Goal: Communication & Community: Answer question/provide support

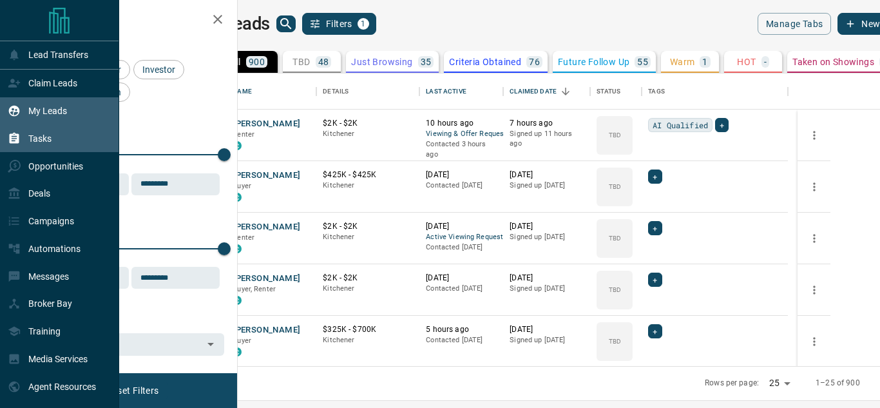
scroll to position [283, 627]
drag, startPoint x: 36, startPoint y: 108, endPoint x: 366, endPoint y: 188, distance: 339.2
click at [36, 108] on p "My Leads" at bounding box center [47, 111] width 39 height 10
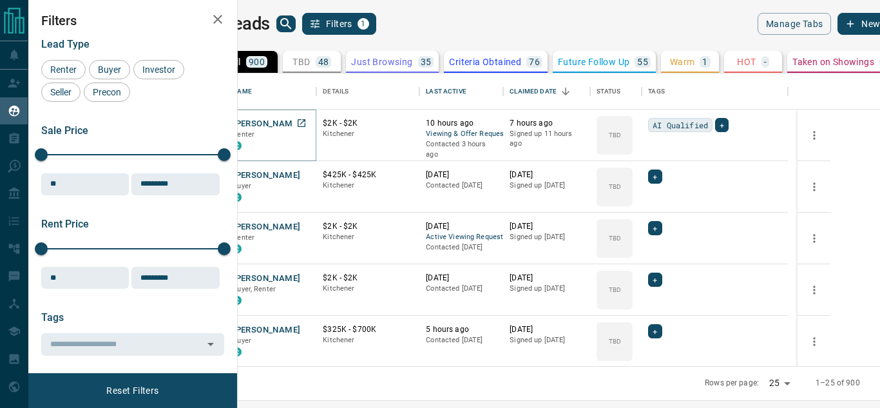
click at [300, 120] on button "[PERSON_NAME]" at bounding box center [266, 124] width 68 height 12
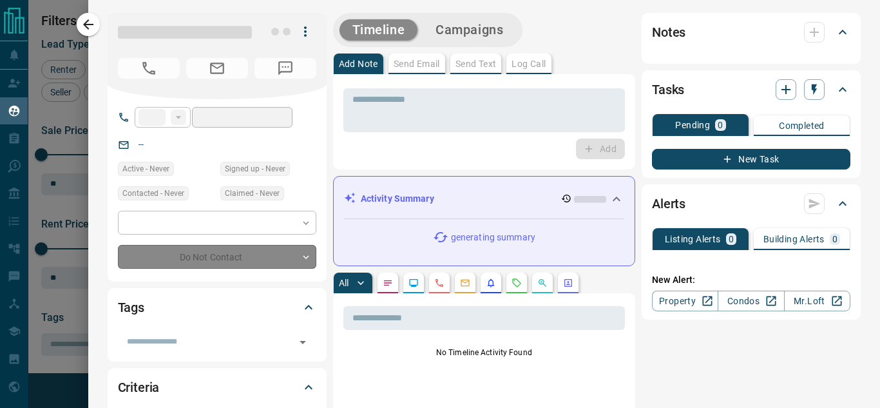
type input "**"
type input "**********"
type input "**"
type input "*"
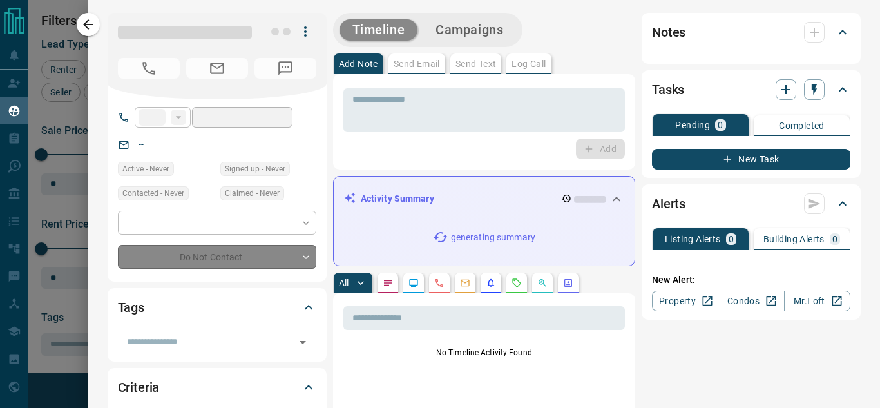
type input "**********"
type input "*******"
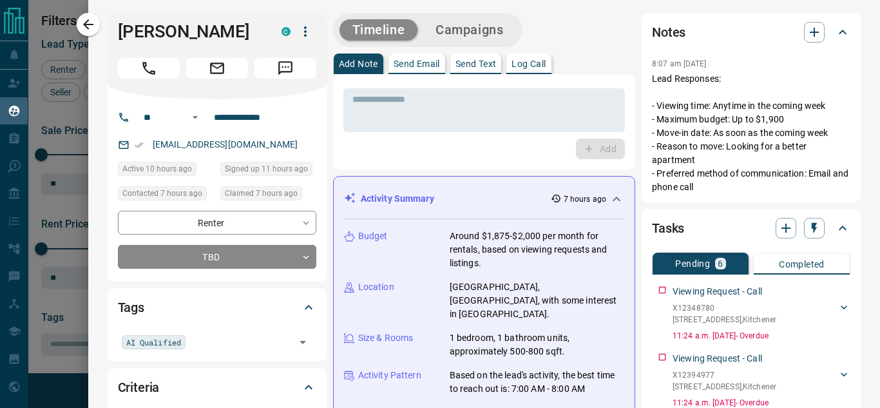
click at [617, 198] on div "Activity Summary 7 hours ago Budget Around $1,875-$2,000 per month for rentals,…" at bounding box center [484, 342] width 302 height 333
click at [609, 194] on icon at bounding box center [616, 198] width 15 height 15
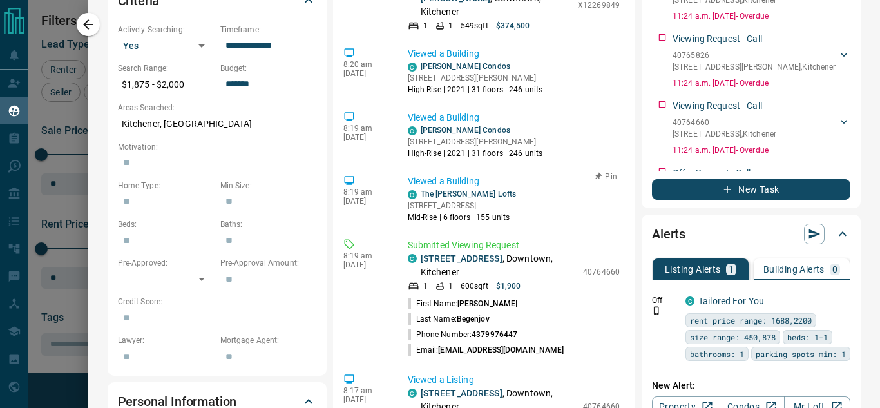
scroll to position [515, 0]
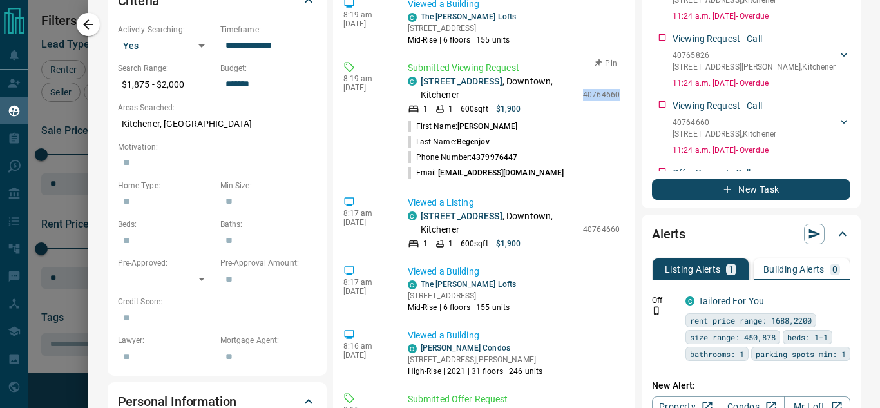
drag, startPoint x: 566, startPoint y: 71, endPoint x: 602, endPoint y: 76, distance: 36.3
click at [602, 76] on div "Submitted Viewing Request C 118 - 404 King Street W , Downtown, Kitchener 1 1 6…" at bounding box center [516, 120] width 217 height 119
copy p "40764660"
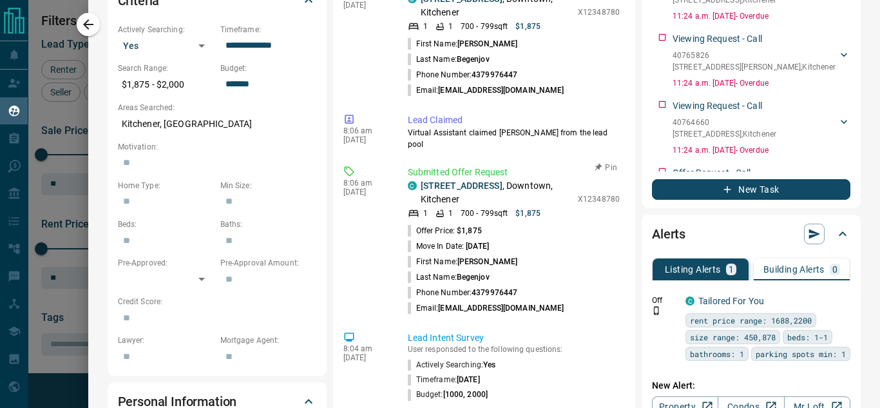
scroll to position [3529, 0]
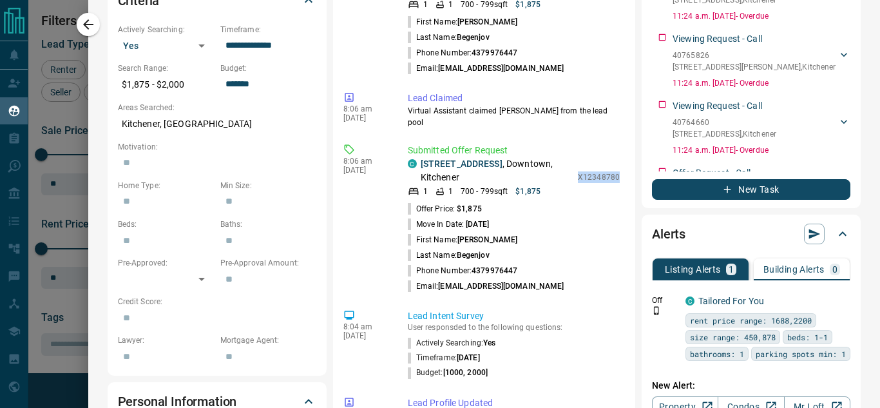
drag, startPoint x: 560, startPoint y: 241, endPoint x: 605, endPoint y: 238, distance: 45.1
copy p "X12348780"
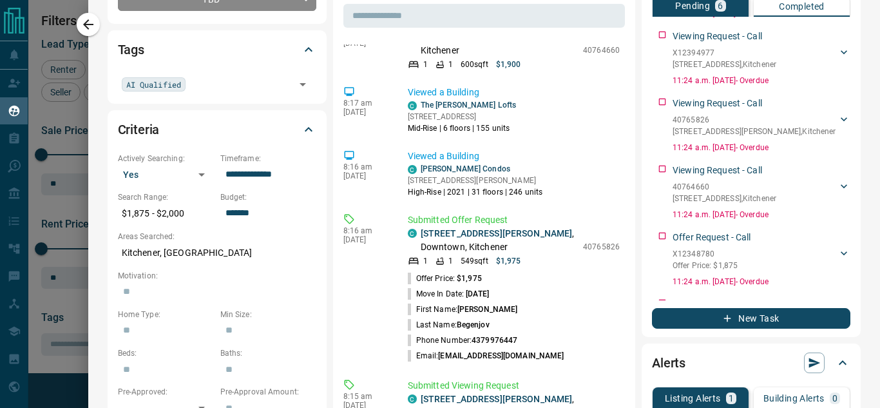
scroll to position [935, 0]
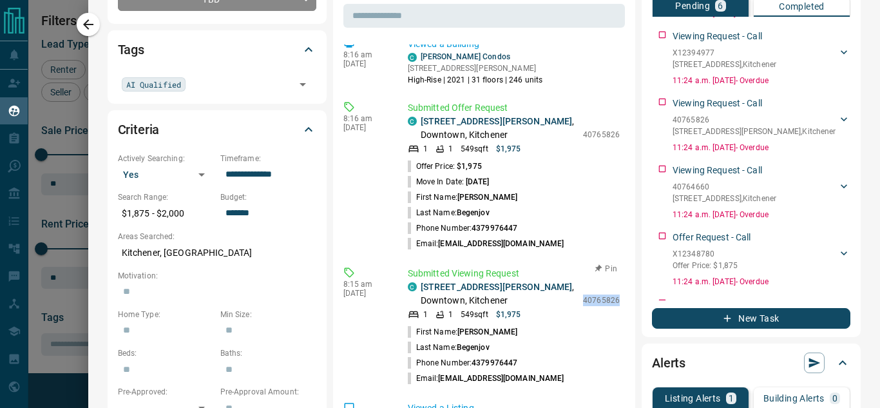
drag, startPoint x: 565, startPoint y: 276, endPoint x: 614, endPoint y: 276, distance: 48.3
copy p "40765826"
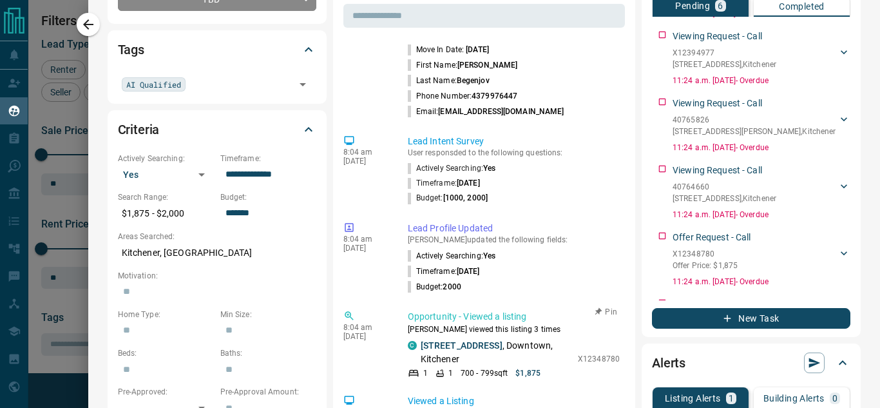
scroll to position [3704, 0]
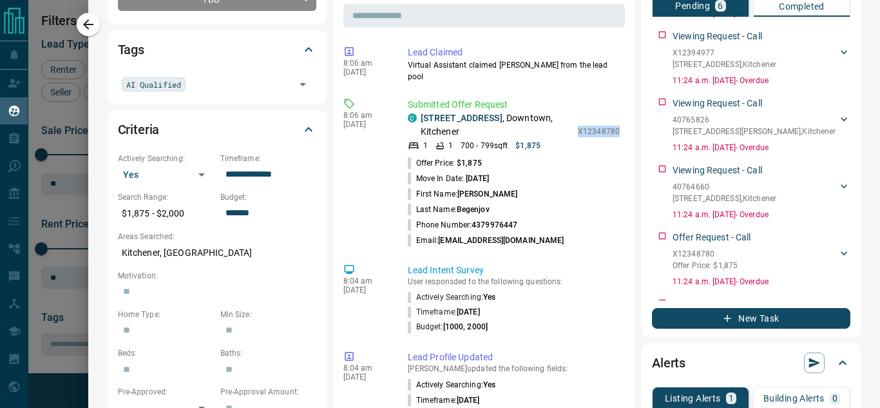
drag, startPoint x: 577, startPoint y: 198, endPoint x: 610, endPoint y: 197, distance: 32.8
copy p "X12348780"
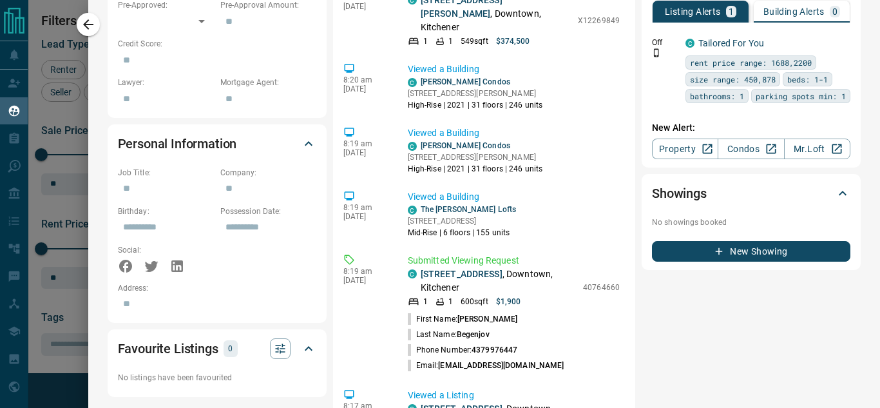
scroll to position [33, 0]
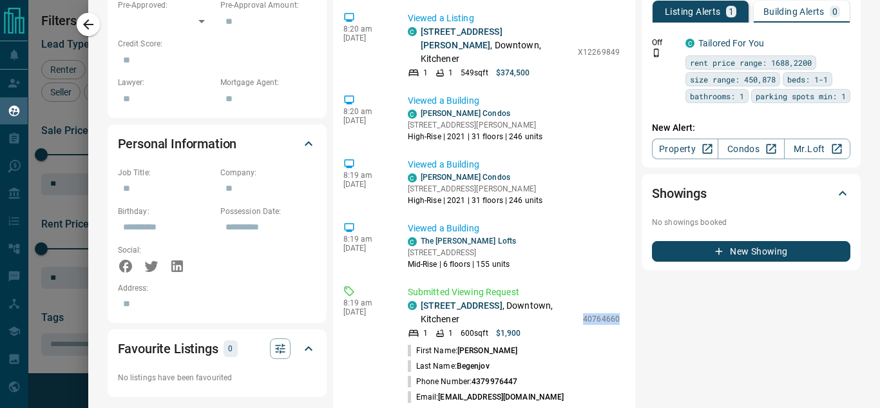
drag, startPoint x: 599, startPoint y: 297, endPoint x: 607, endPoint y: 298, distance: 7.1
click at [607, 298] on div "11:50 am Sep 14 2025 Email - Delivered Email from Karan Rao delivered to Suleym…" at bounding box center [483, 173] width 281 height 1030
copy p "40764660"
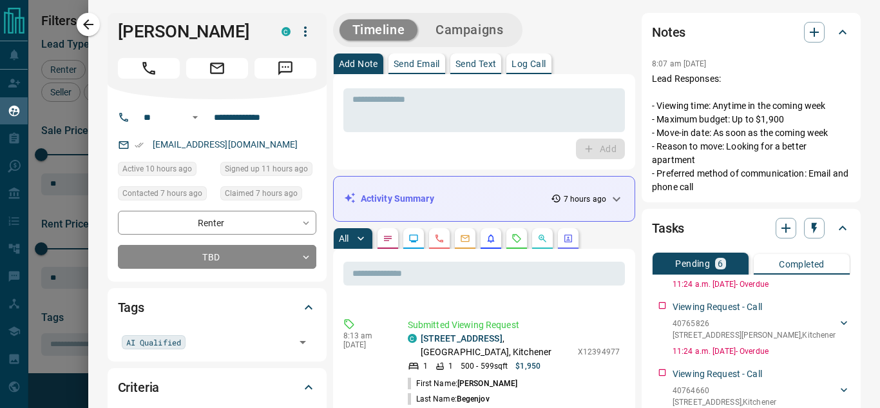
scroll to position [1288, 0]
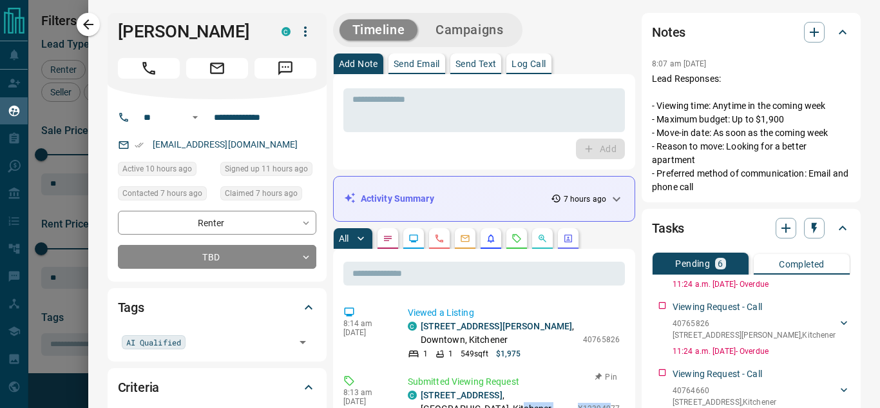
drag, startPoint x: 551, startPoint y: 389, endPoint x: 592, endPoint y: 390, distance: 41.9
click at [592, 390] on div "C 1001 - 5 WELLINGTON Street S , Cherry Hill, Kitchener 1 1 500 - 599 sqft $1,9…" at bounding box center [514, 408] width 212 height 40
click at [596, 402] on p "X12394977" at bounding box center [599, 408] width 42 height 12
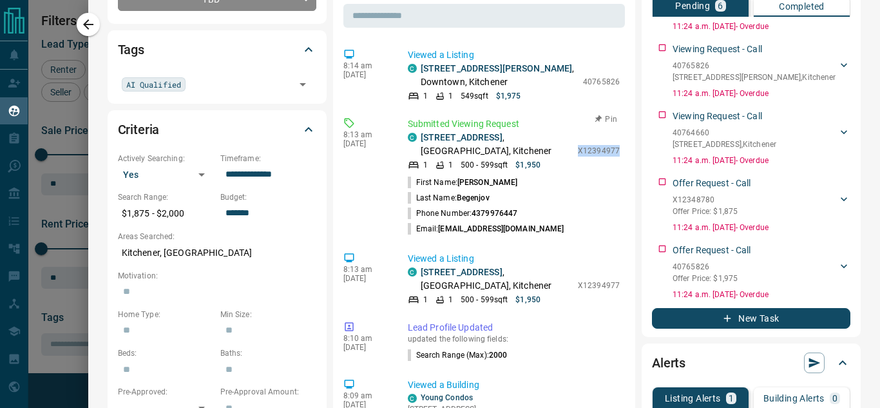
drag, startPoint x: 558, startPoint y: 131, endPoint x: 601, endPoint y: 132, distance: 43.2
click at [600, 131] on div "Submitted Viewing Request C 1001 - 5 WELLINGTON Street S , Cherry Hill, Kitchen…" at bounding box center [516, 176] width 217 height 119
copy p "X12394977"
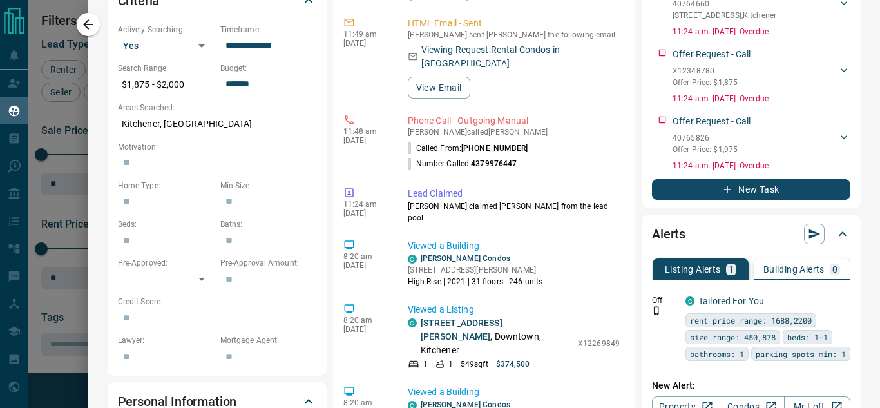
scroll to position [129, 0]
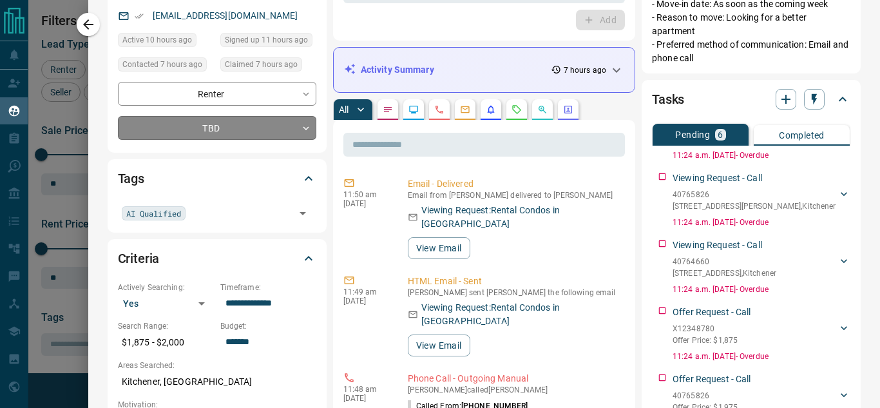
click at [247, 155] on body "Lead Transfers Claim Leads My Leads Tasks Opportunities Deals Campaigns Automat…" at bounding box center [440, 196] width 880 height 392
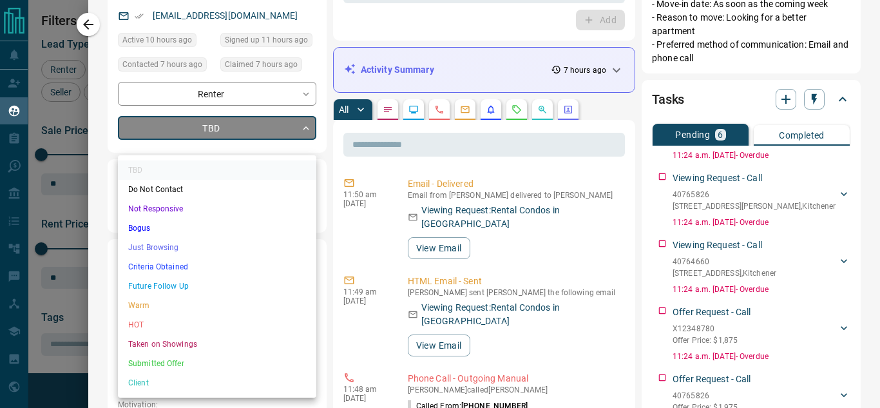
click at [184, 265] on li "Criteria Obtained" at bounding box center [217, 266] width 198 height 19
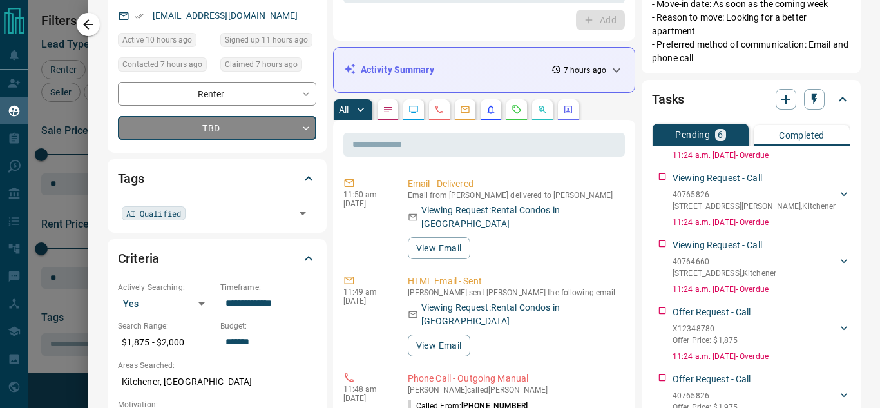
type input "*"
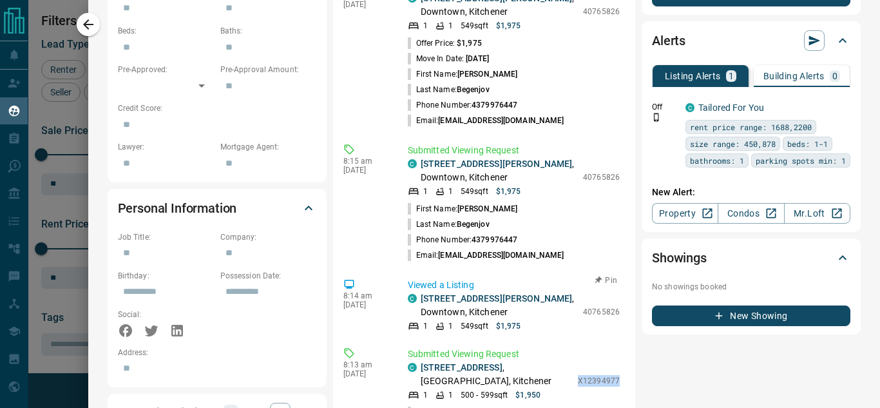
scroll to position [774, 0]
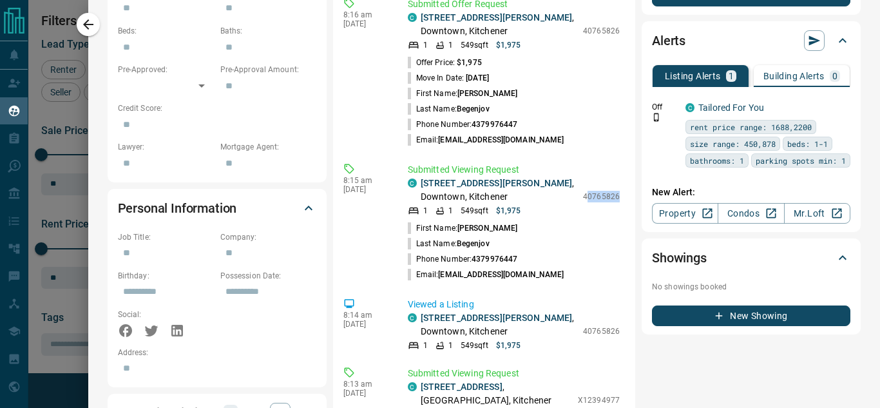
drag, startPoint x: 569, startPoint y: 176, endPoint x: 614, endPoint y: 178, distance: 45.8
click at [614, 178] on div "7:19 pm Sep 14 2025 Status Change Karan Rao changed the status for Suleyman TBD…" at bounding box center [483, 237] width 281 height 1030
click at [555, 184] on p "1206 - 60 Charles Street W , Downtown, Kitchener" at bounding box center [498, 189] width 156 height 27
drag, startPoint x: 567, startPoint y: 175, endPoint x: 587, endPoint y: 177, distance: 20.1
click at [587, 191] on p "40765826" at bounding box center [601, 197] width 37 height 12
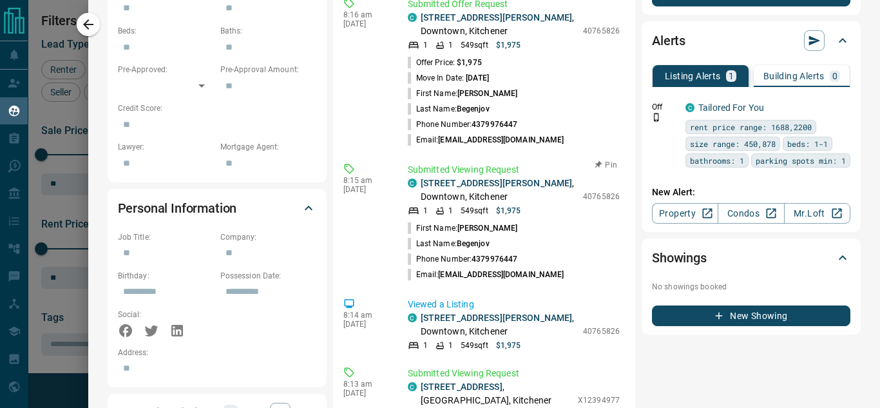
click at [560, 176] on div "C 1206 - 60 Charles Street W , Downtown, Kitchener 1 1 549 sqft $1,975 40765826" at bounding box center [514, 196] width 212 height 40
drag, startPoint x: 561, startPoint y: 173, endPoint x: 609, endPoint y: 175, distance: 47.7
click at [609, 175] on div "7:19 pm Sep 14 2025 Status Change Karan Rao changed the status for Suleyman TBD…" at bounding box center [483, 237] width 281 height 1030
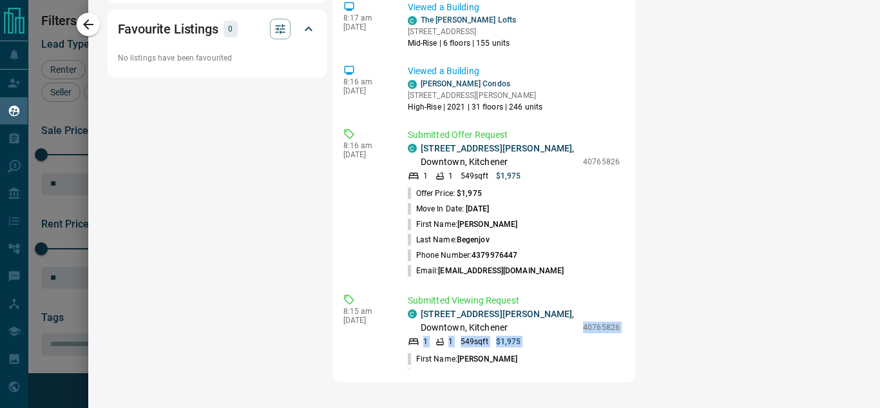
scroll to position [219, 0]
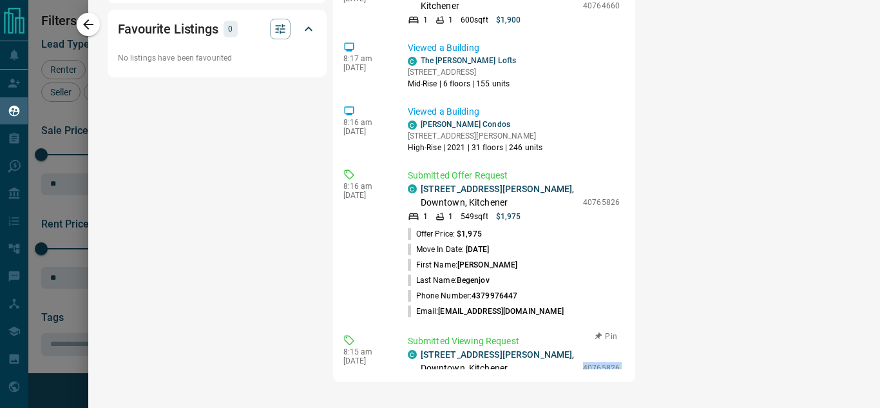
click at [557, 376] on div "1 1 549 sqft $1,975" at bounding box center [492, 382] width 169 height 12
drag, startPoint x: 565, startPoint y: 342, endPoint x: 593, endPoint y: 350, distance: 28.7
click at [605, 349] on div "Submitted Viewing Request C 1206 - 60 Charles Street W , Downtown, Kitchener 1 …" at bounding box center [516, 393] width 217 height 119
copy p "40765826"
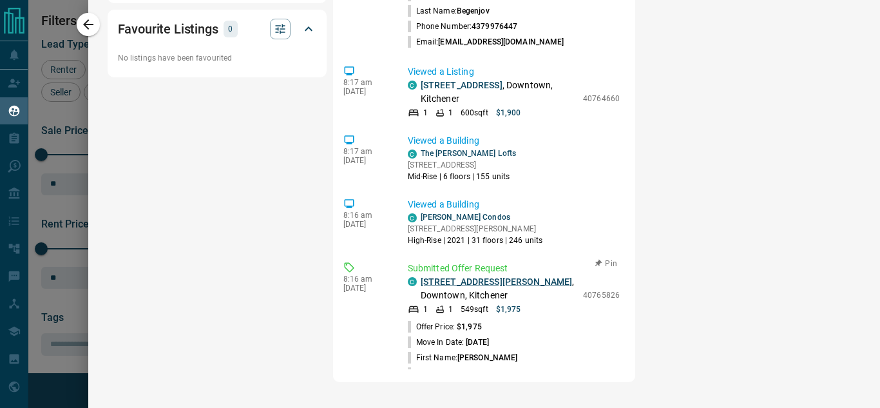
scroll to position [0, 0]
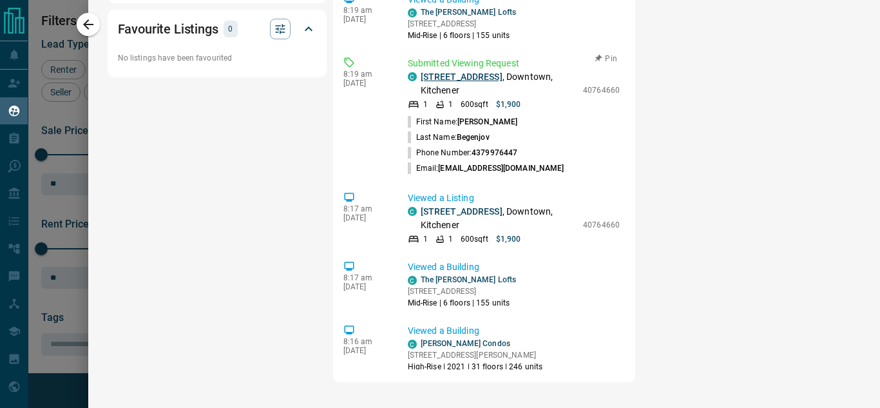
click at [473, 71] on link "118 - 404 King Street W" at bounding box center [461, 76] width 82 height 10
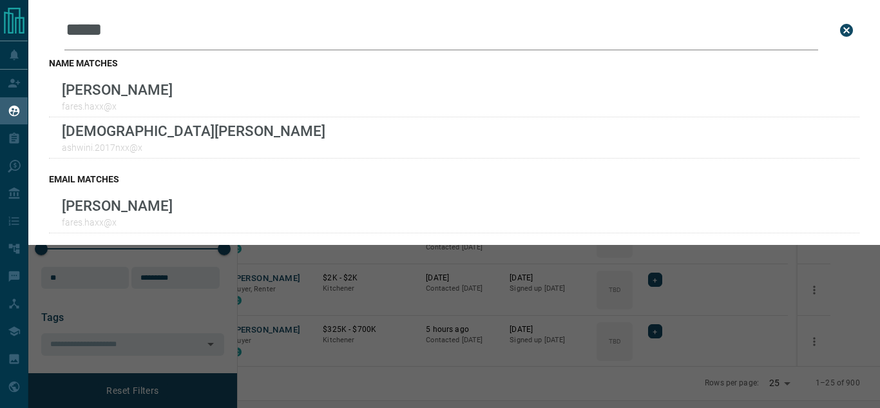
scroll to position [283, 627]
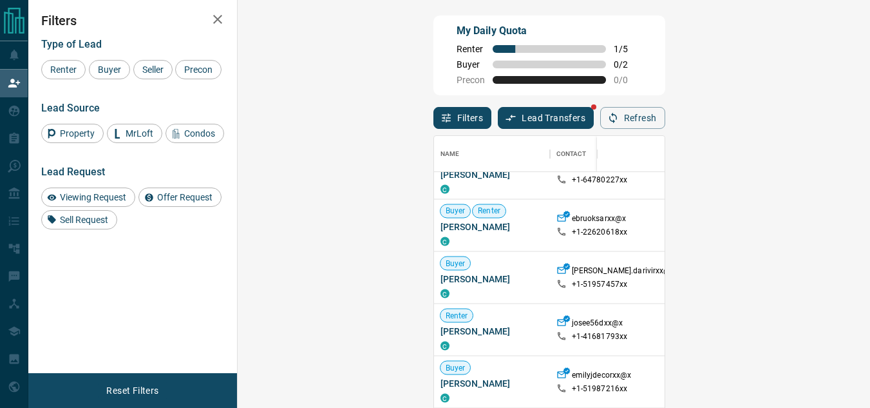
scroll to position [5415, 0]
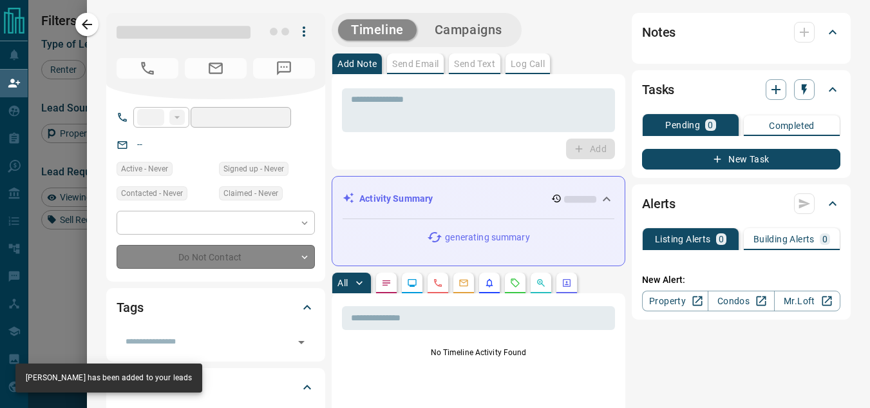
type input "**"
type input "**********"
type input "**"
type input "*"
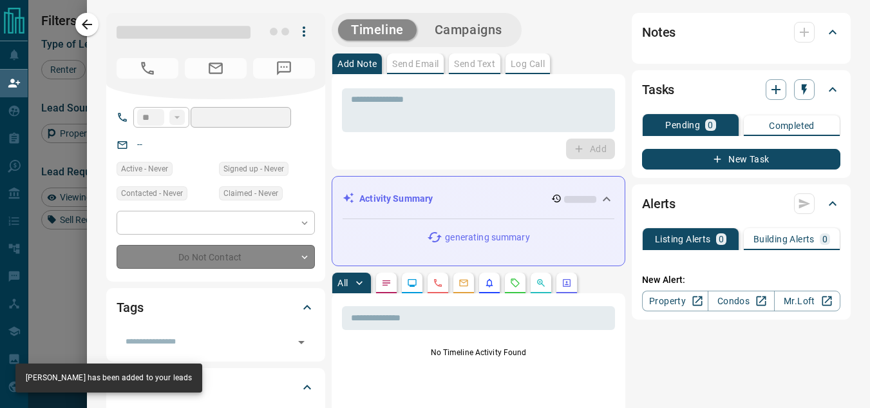
type input "**********"
type input "*********"
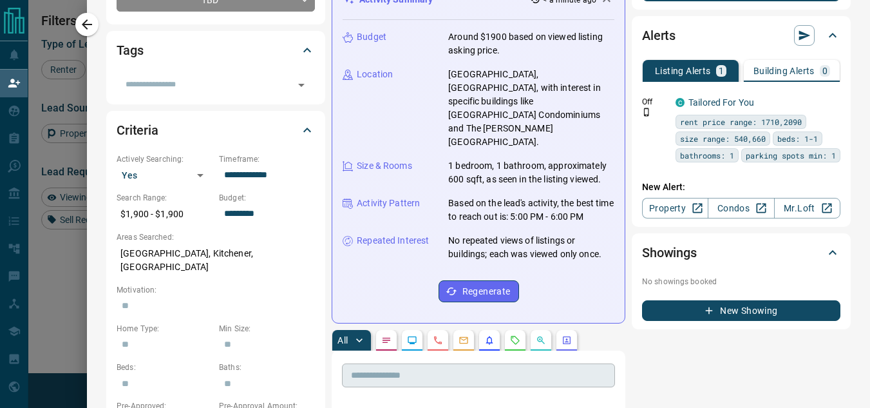
scroll to position [85, 0]
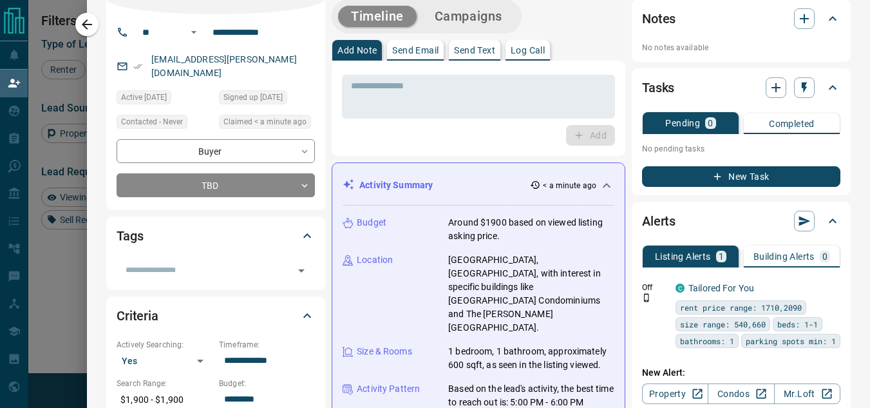
drag, startPoint x: 588, startPoint y: 180, endPoint x: 580, endPoint y: 174, distance: 10.2
click at [588, 180] on div "Activity Summary < a minute ago" at bounding box center [471, 185] width 256 height 14
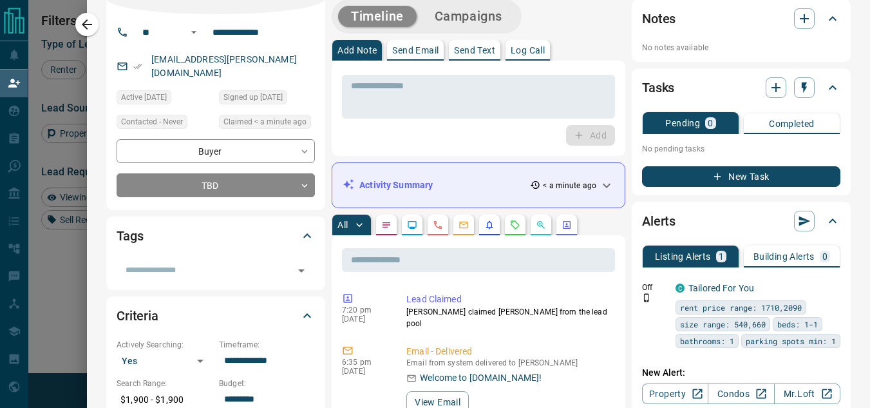
scroll to position [0, 0]
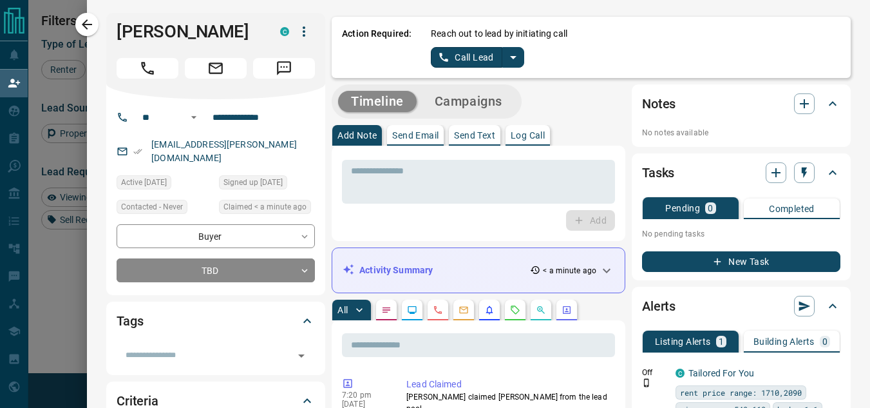
click at [505, 50] on icon "split button" at bounding box center [512, 57] width 15 height 15
click at [452, 102] on li "Log Manual Call" at bounding box center [476, 101] width 79 height 19
click at [458, 55] on button "Log Manual Call" at bounding box center [473, 57] width 85 height 21
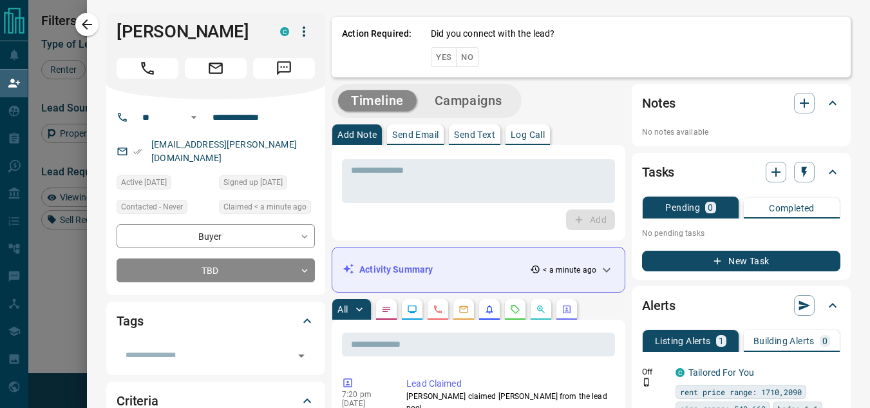
click at [463, 59] on button "No" at bounding box center [467, 57] width 23 height 20
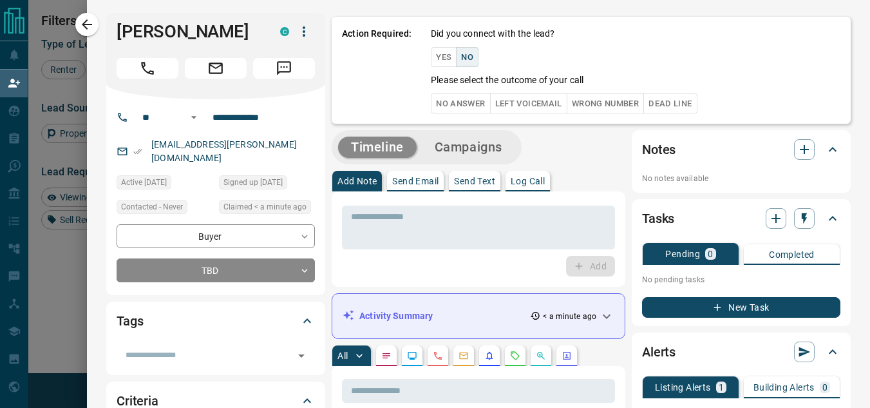
click at [464, 105] on button "No Answer" at bounding box center [460, 103] width 59 height 20
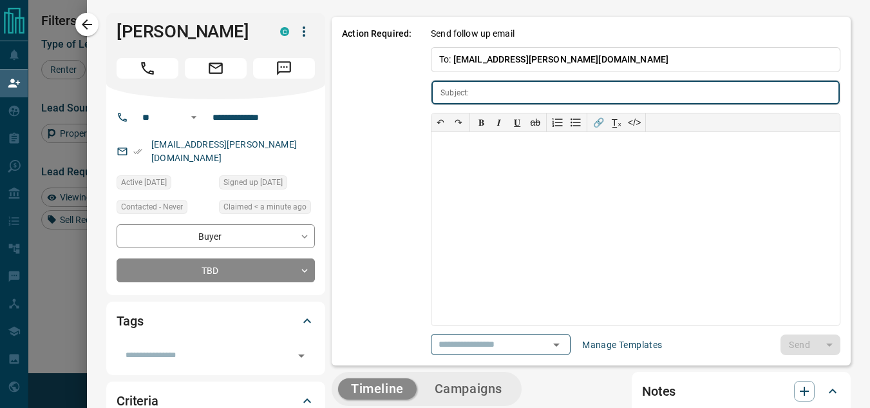
type input "**********"
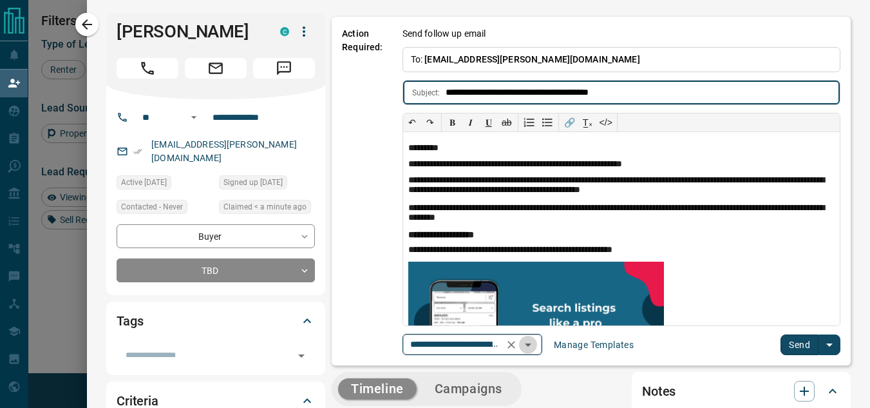
click at [526, 343] on icon "Open" at bounding box center [527, 344] width 15 height 15
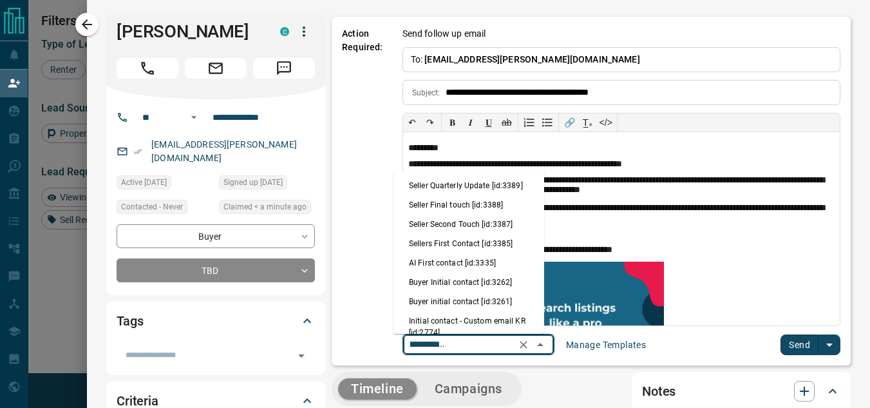
click at [468, 297] on li "Buyer initial contact [id:3261]" at bounding box center [468, 301] width 151 height 19
type input "**********"
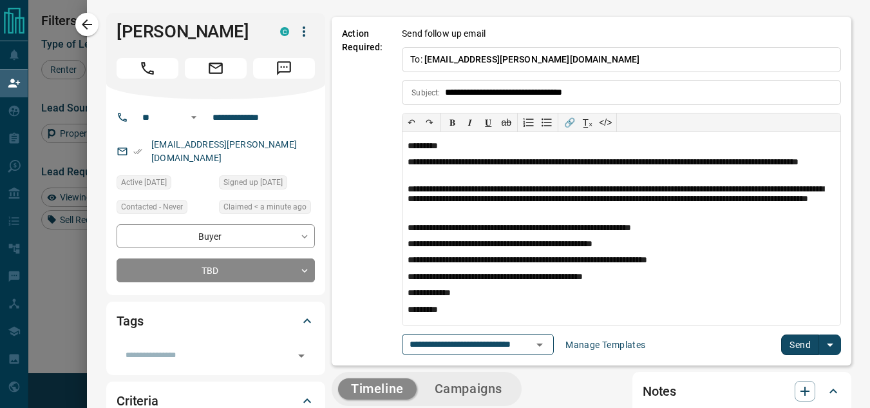
scroll to position [3, 0]
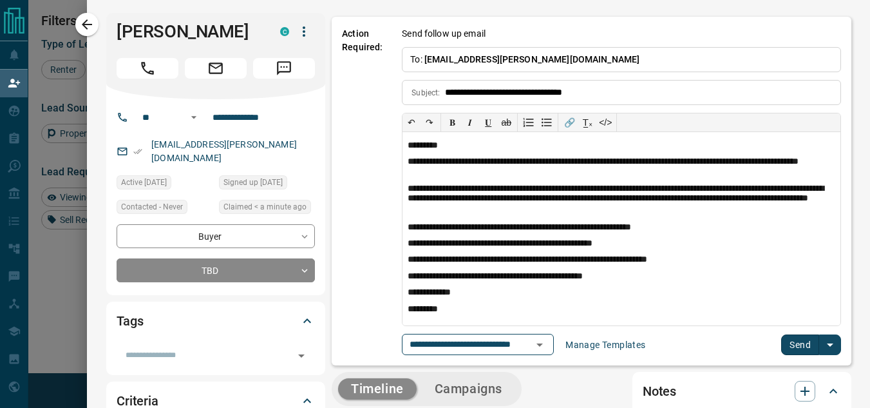
click at [791, 352] on button "Send" at bounding box center [800, 344] width 38 height 21
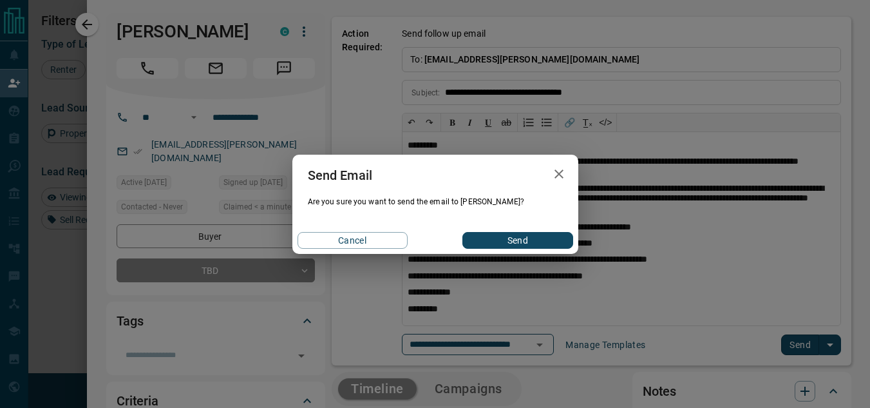
click at [511, 239] on button "Send" at bounding box center [517, 240] width 110 height 17
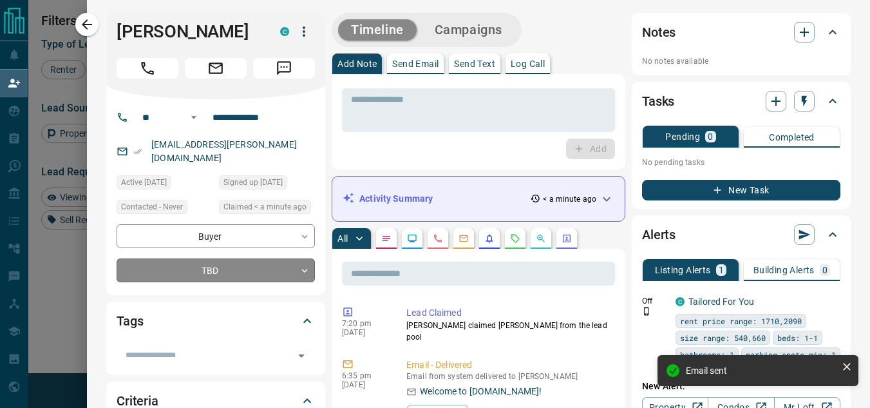
click at [203, 246] on body "Lead Transfers Claim Leads My Leads Tasks Opportunities Deals Campaigns Automat…" at bounding box center [435, 176] width 870 height 352
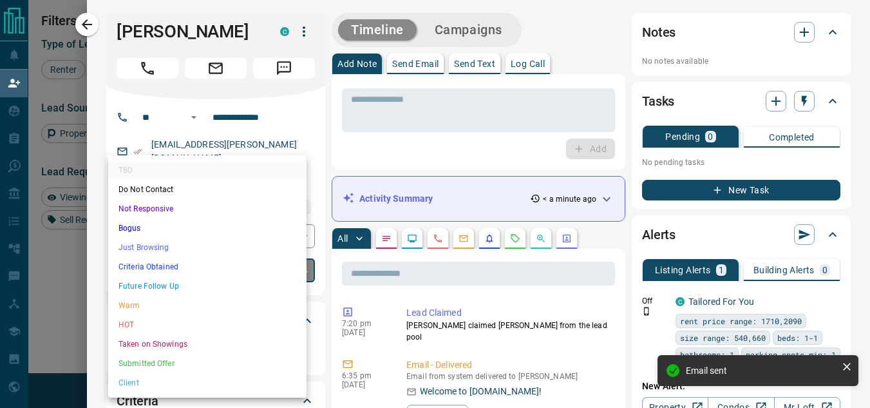
click at [169, 209] on li "Not Responsive" at bounding box center [207, 208] width 198 height 19
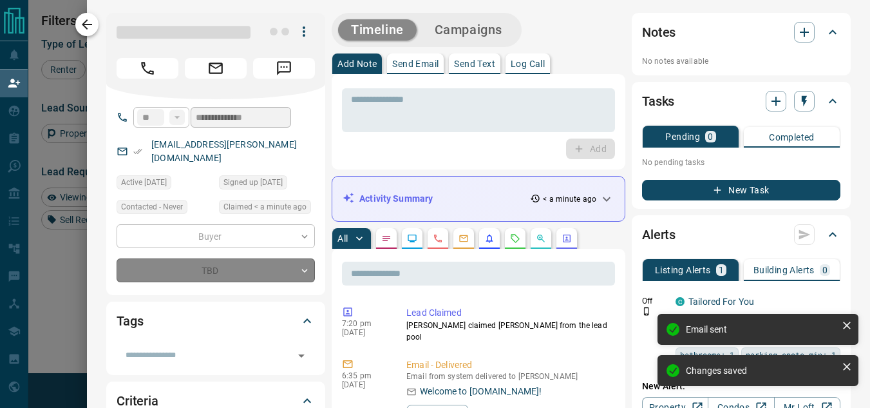
type input "*"
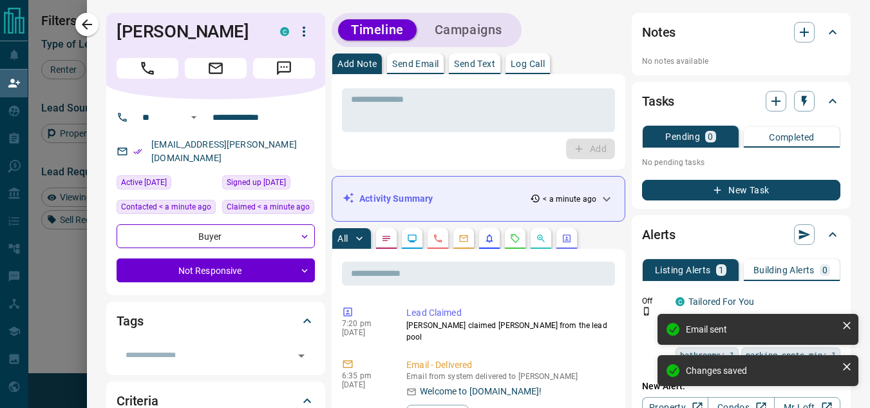
click at [89, 29] on icon "button" at bounding box center [86, 24] width 15 height 15
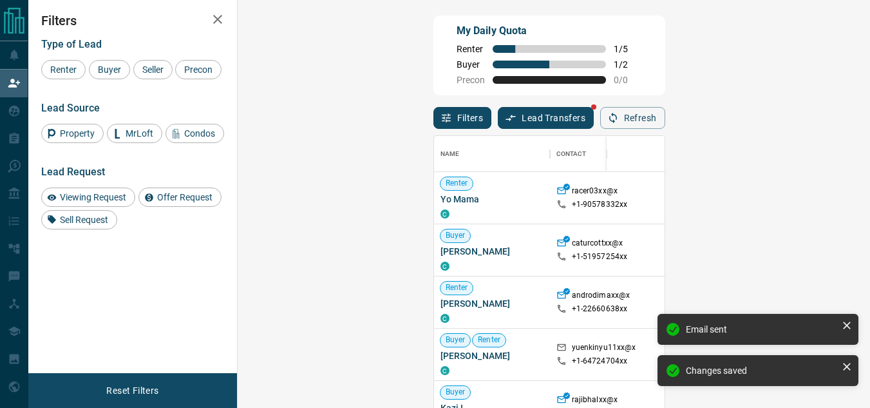
scroll to position [296, 595]
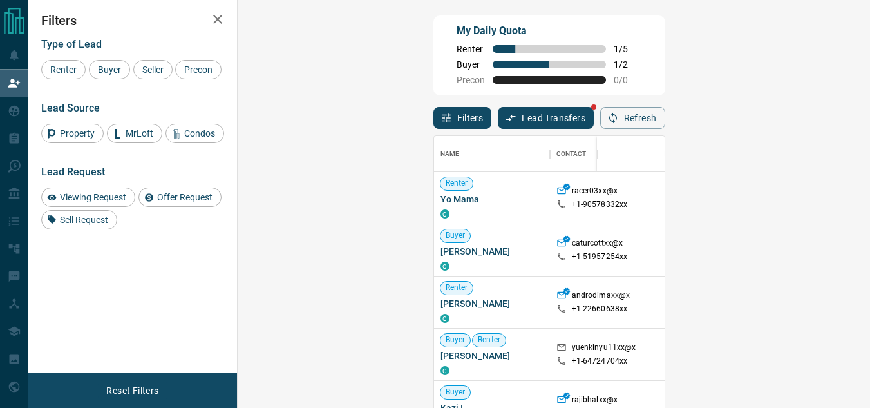
click at [665, 106] on div "Filters Lead Transfers Refresh" at bounding box center [549, 111] width 232 height 33
click at [665, 115] on button "Refresh" at bounding box center [632, 118] width 65 height 22
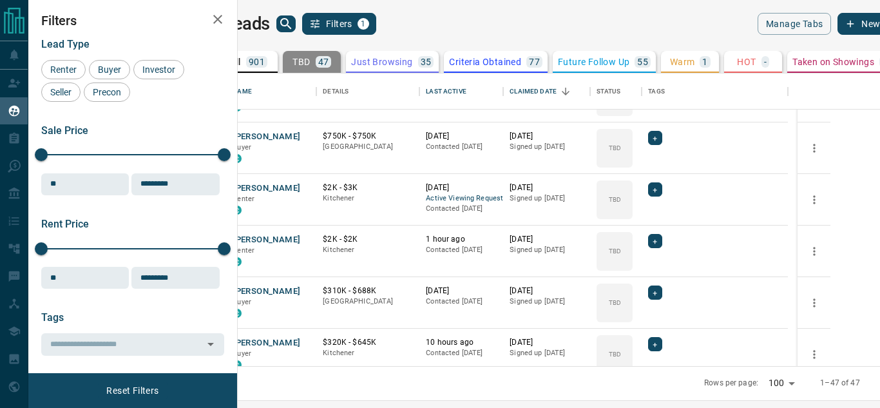
scroll to position [1585, 0]
click at [300, 237] on button "Zoe Lau" at bounding box center [266, 238] width 68 height 12
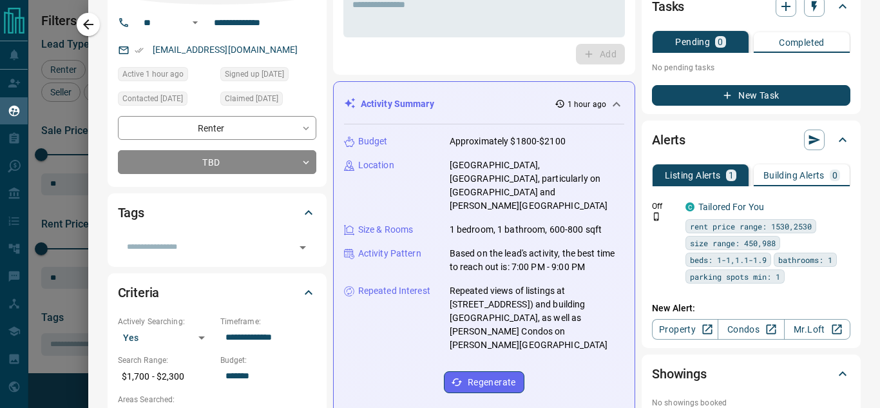
scroll to position [0, 0]
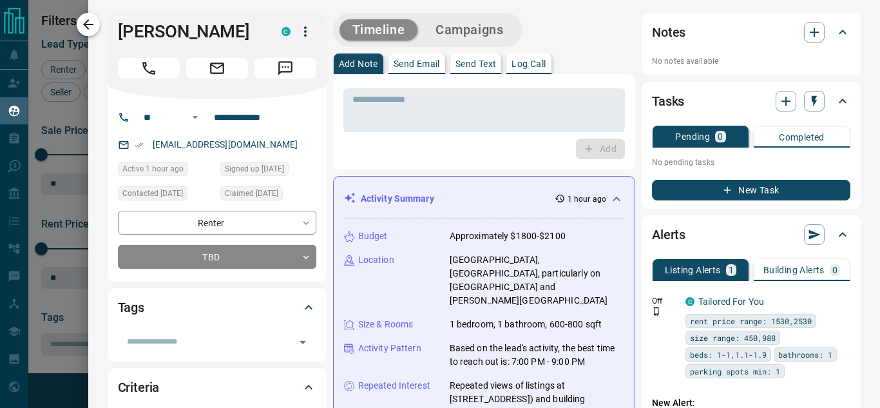
click at [92, 17] on icon "button" at bounding box center [87, 24] width 15 height 15
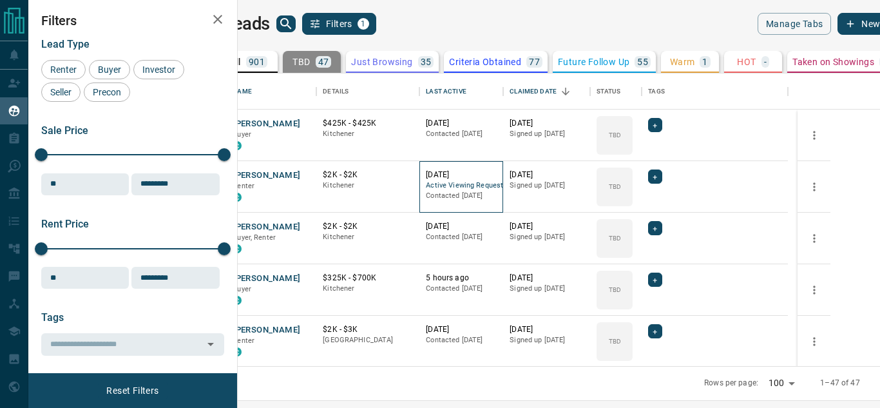
click at [496, 183] on span "Active Viewing Request" at bounding box center [461, 185] width 71 height 11
click at [300, 176] on button "[PERSON_NAME]" at bounding box center [266, 175] width 68 height 12
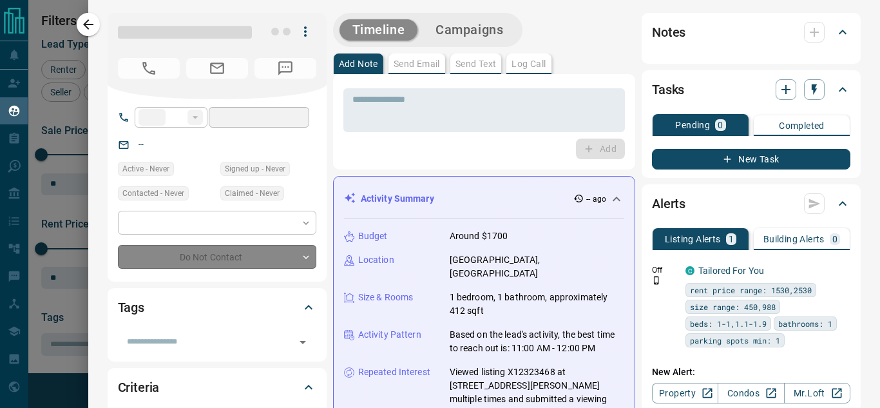
type input "**"
type input "**********"
type input "**"
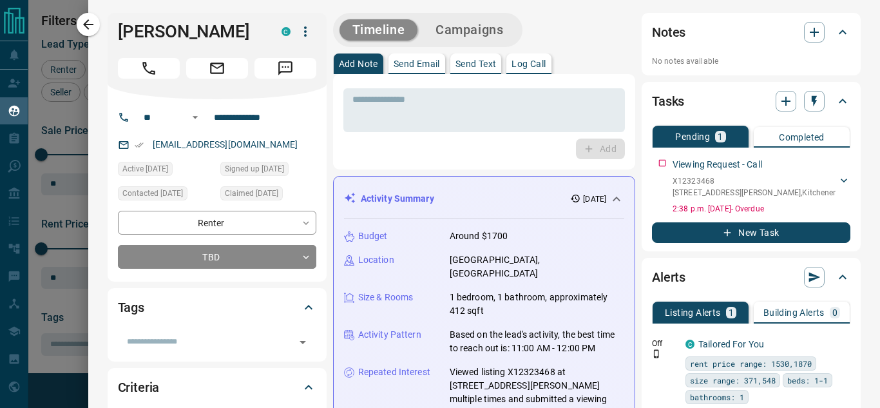
click at [612, 195] on icon at bounding box center [616, 198] width 15 height 15
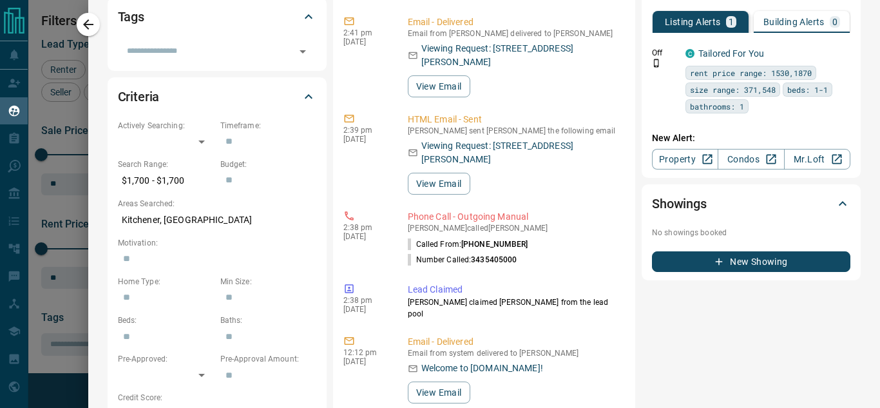
scroll to position [386, 0]
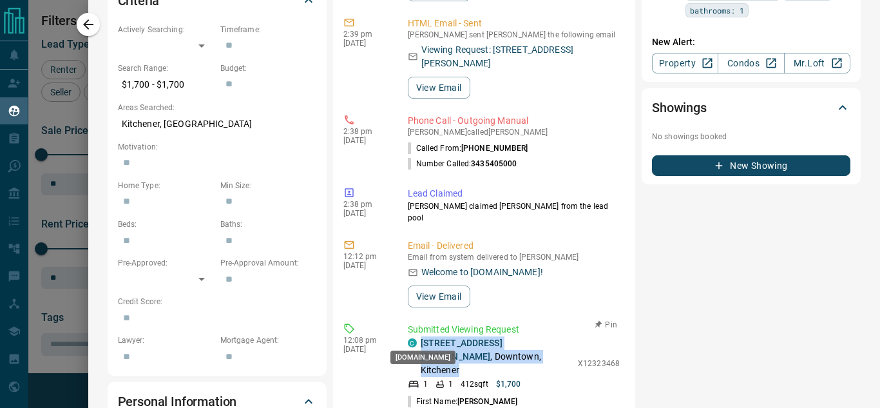
drag, startPoint x: 507, startPoint y: 348, endPoint x: 409, endPoint y: 337, distance: 98.5
click at [409, 337] on div "C 3601 - 60 Frederick Street , Downtown, Kitchener" at bounding box center [490, 356] width 164 height 41
copy p "3601 - 60 Frederick Street , Downtown, Kitchener"
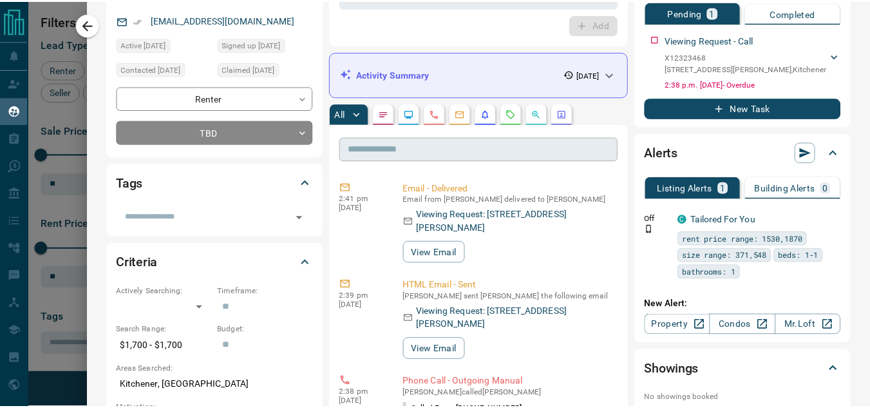
scroll to position [0, 0]
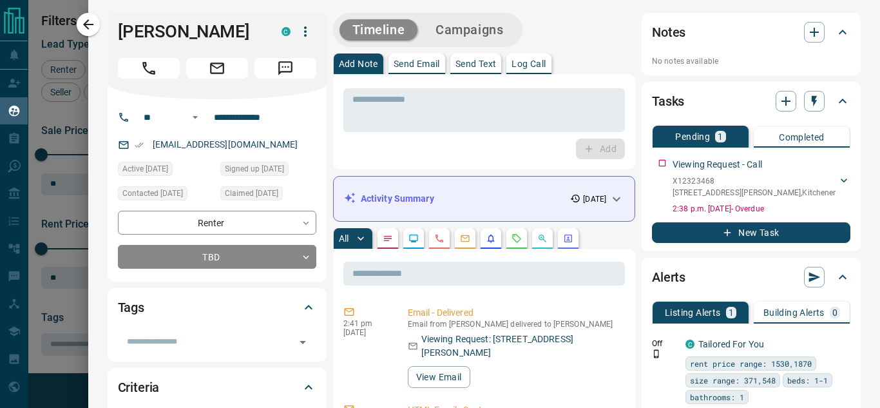
click at [481, 59] on p "Send Text" at bounding box center [475, 63] width 41 height 9
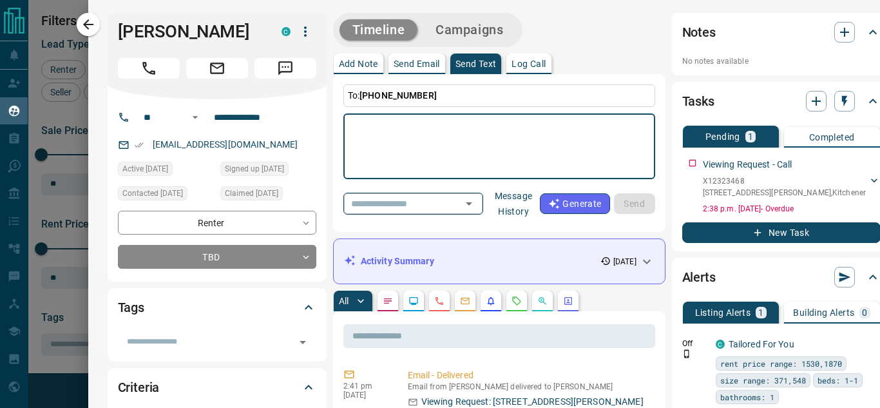
click at [477, 200] on icon "Open" at bounding box center [468, 203] width 15 height 15
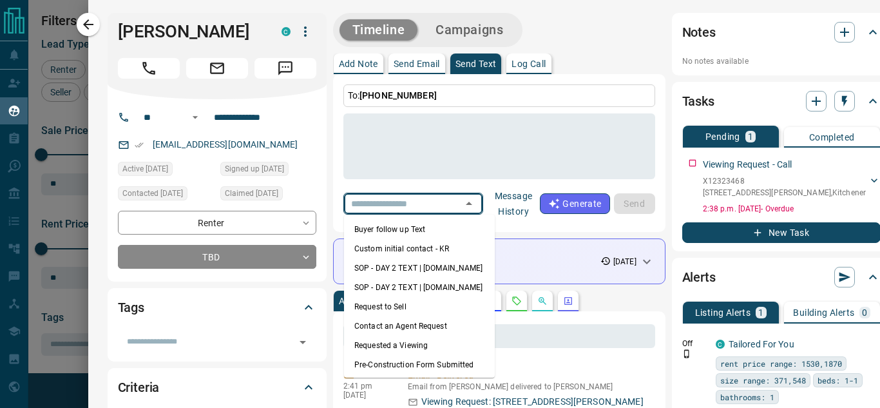
click at [410, 345] on li "Requested a Viewing" at bounding box center [419, 344] width 151 height 19
type textarea "**********"
type input "**********"
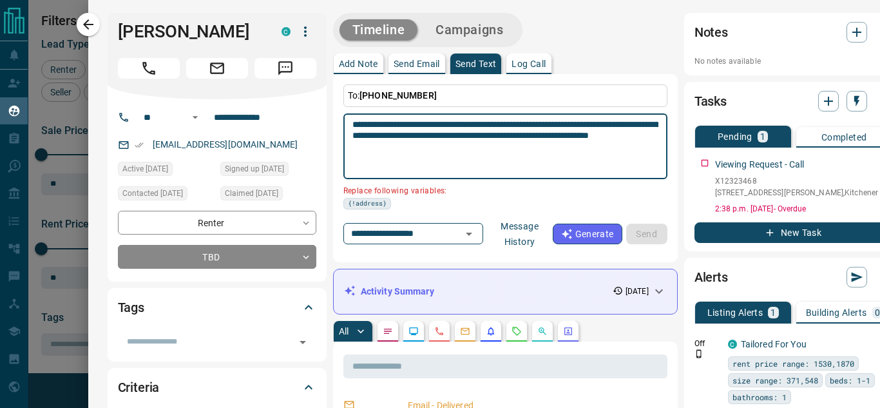
drag, startPoint x: 392, startPoint y: 138, endPoint x: 352, endPoint y: 138, distance: 40.6
click at [352, 138] on textarea "**********" at bounding box center [505, 146] width 306 height 55
paste textarea "**********"
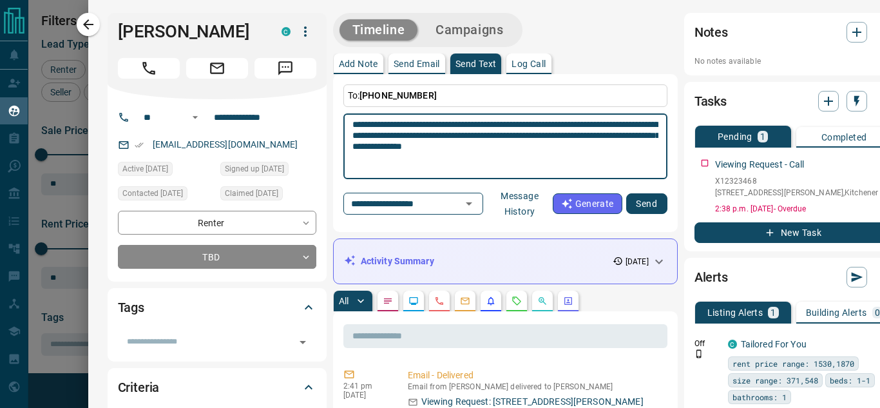
drag, startPoint x: 464, startPoint y: 136, endPoint x: 421, endPoint y: 137, distance: 43.1
click at [421, 137] on textarea "**********" at bounding box center [505, 146] width 306 height 55
click at [437, 122] on textarea "**********" at bounding box center [505, 146] width 306 height 55
type textarea "**********"
click at [651, 207] on button "Send" at bounding box center [646, 203] width 41 height 21
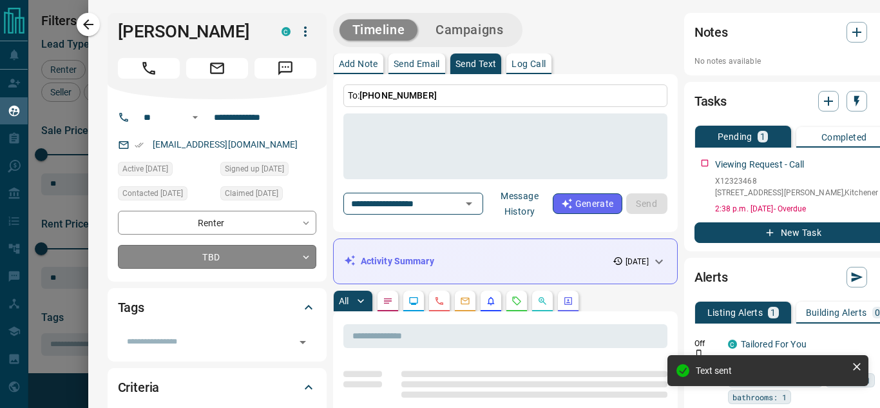
click at [254, 258] on body "Lead Transfers Claim Leads My Leads Tasks Opportunities Deals Campaigns Automat…" at bounding box center [440, 196] width 880 height 392
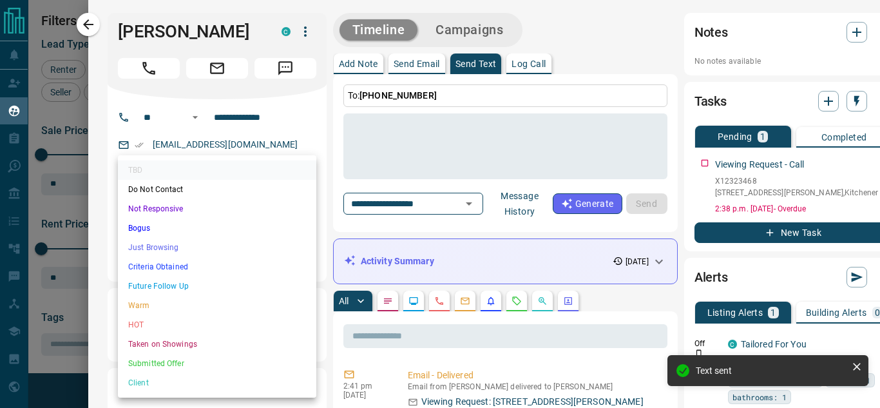
click at [220, 204] on li "Not Responsive" at bounding box center [217, 208] width 198 height 19
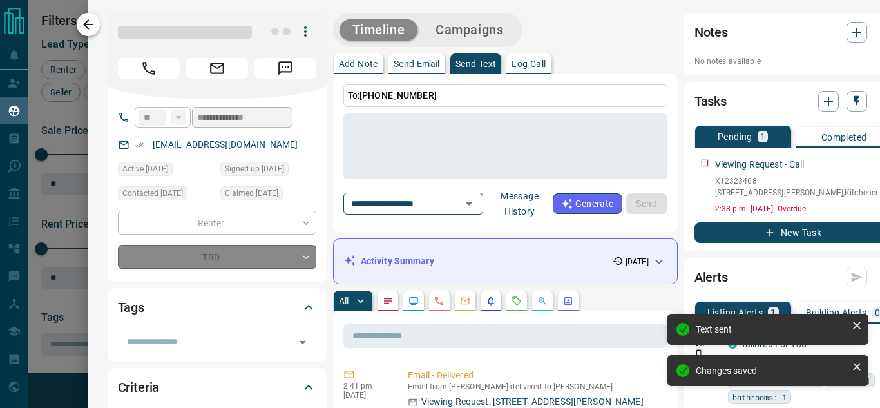
type input "*"
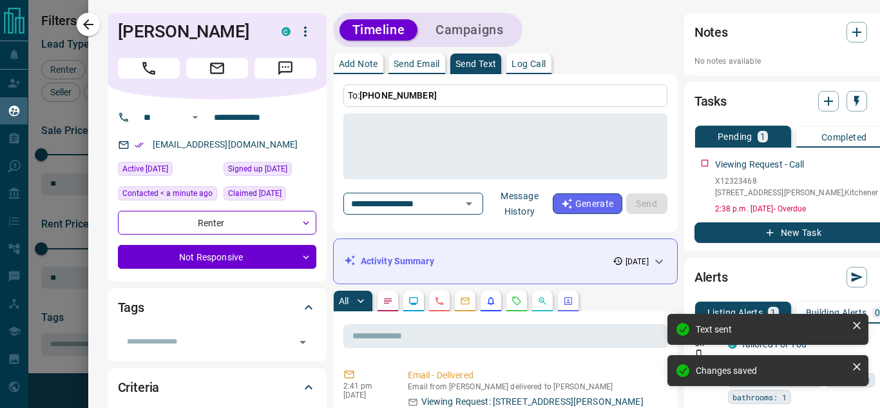
click at [97, 27] on button "button" at bounding box center [88, 24] width 23 height 23
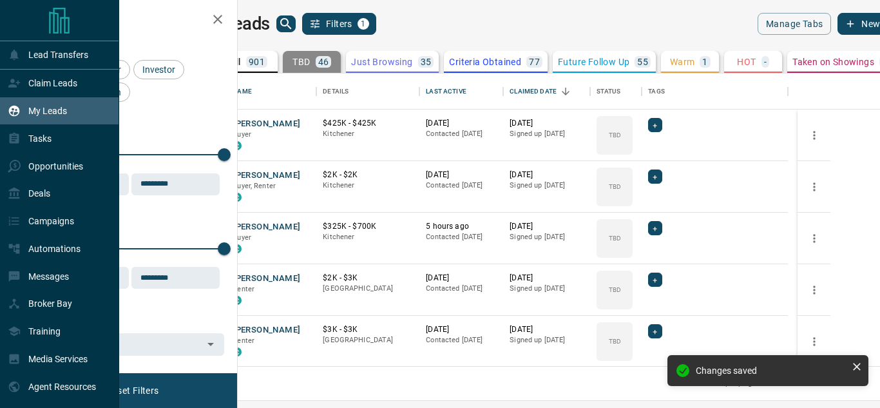
click at [48, 103] on div "My Leads" at bounding box center [37, 110] width 59 height 21
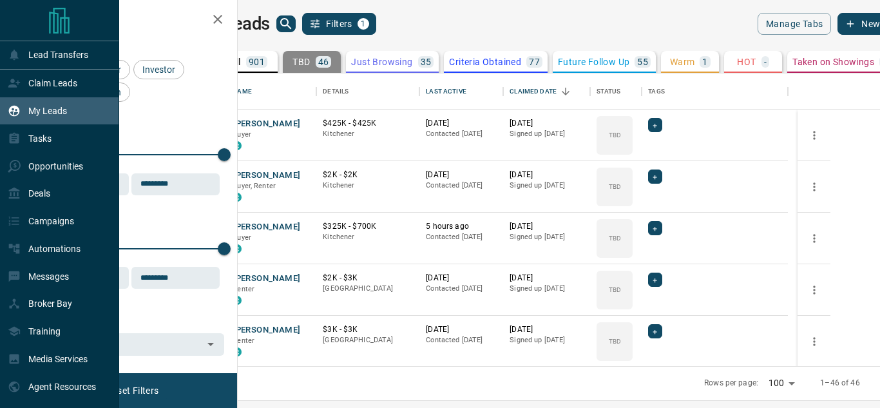
click at [25, 119] on div "My Leads" at bounding box center [37, 110] width 59 height 21
click at [49, 281] on p "Messages" at bounding box center [48, 276] width 41 height 10
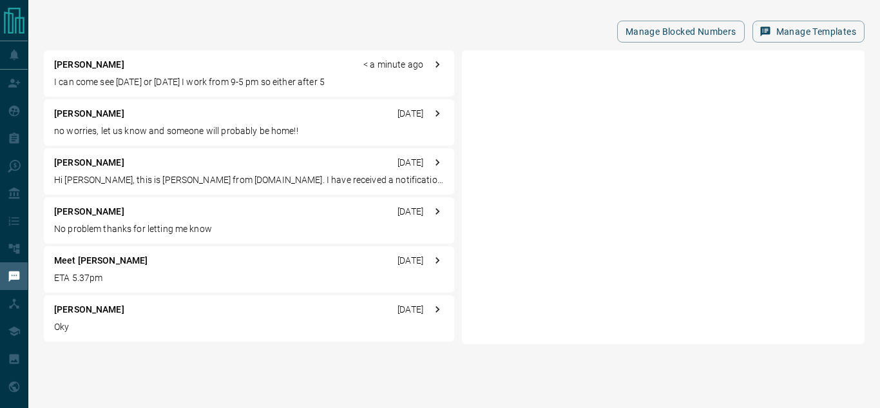
drag, startPoint x: 211, startPoint y: 117, endPoint x: 133, endPoint y: 81, distance: 85.6
click at [133, 81] on p "I can come see on Thursday or Friday I work from 9-5 pm so either after 5" at bounding box center [249, 82] width 390 height 14
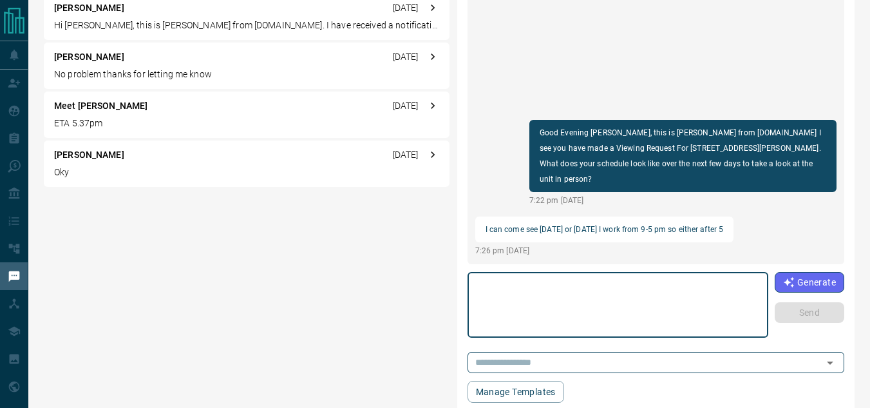
scroll to position [158, 0]
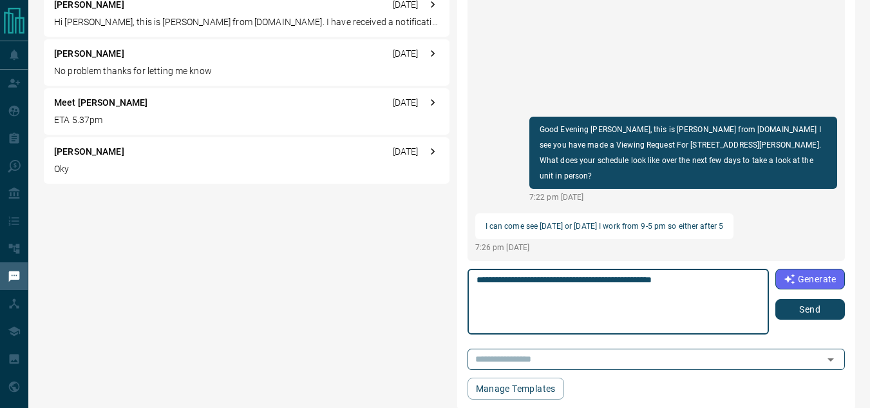
type textarea "**********"
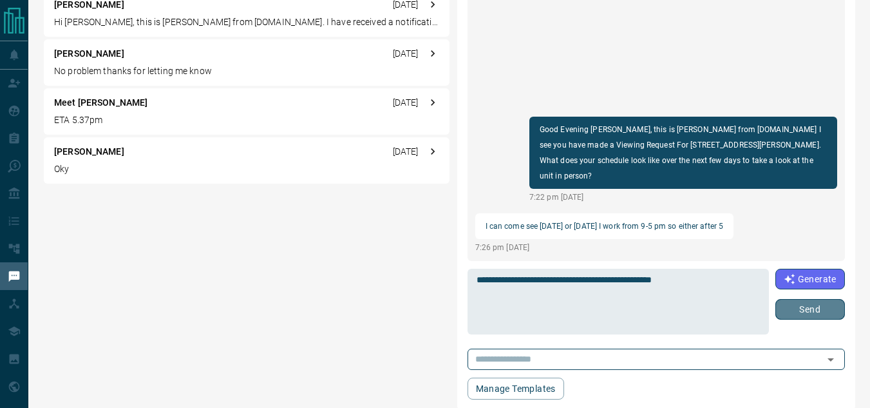
click at [807, 317] on button "Send" at bounding box center [810, 309] width 70 height 21
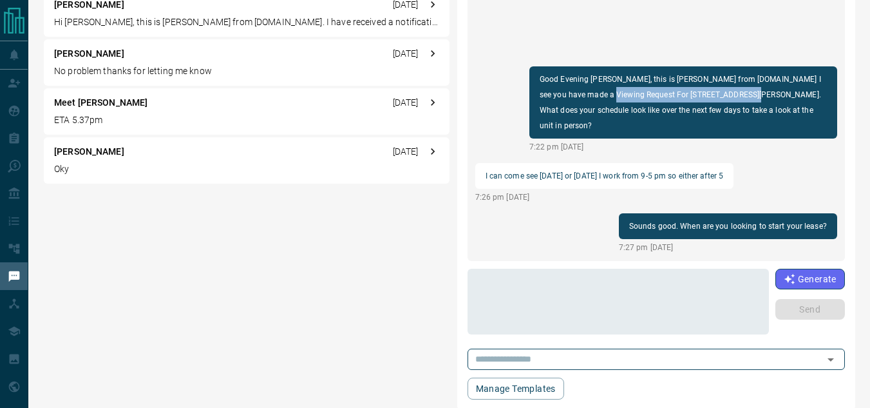
drag, startPoint x: 612, startPoint y: 108, endPoint x: 738, endPoint y: 107, distance: 126.2
click at [739, 104] on p "Good Evening Richa, this is Karan from condos.ca I see you have made a Viewing …" at bounding box center [683, 102] width 287 height 62
copy p "3601 - 60 Frederick Street, Kitchener"
